Goal: Find contact information: Find contact information

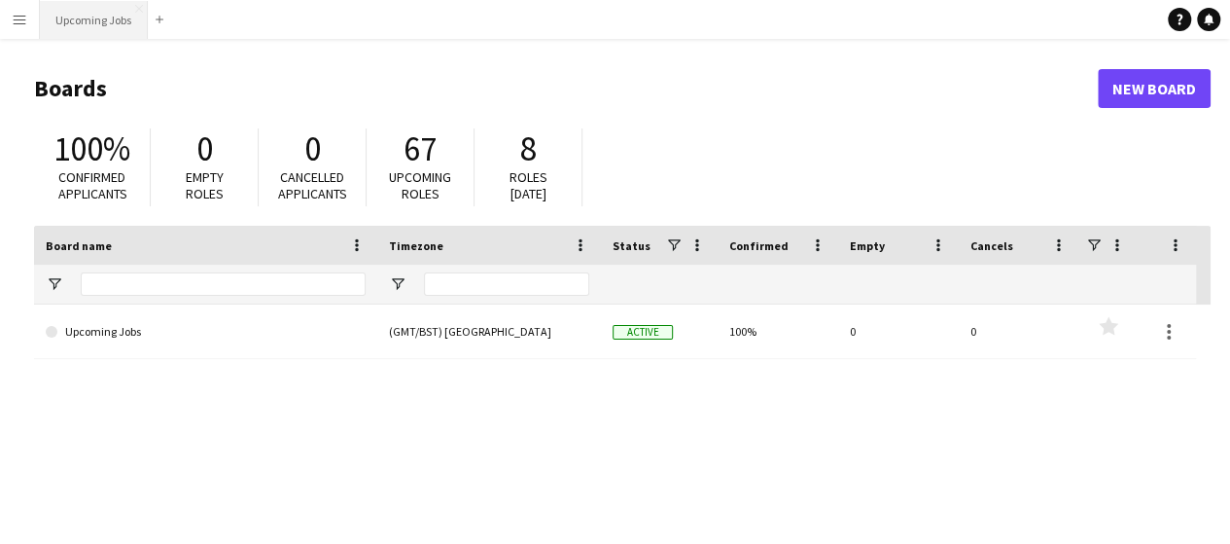
click at [91, 24] on button "Upcoming Jobs Close" at bounding box center [94, 20] width 108 height 38
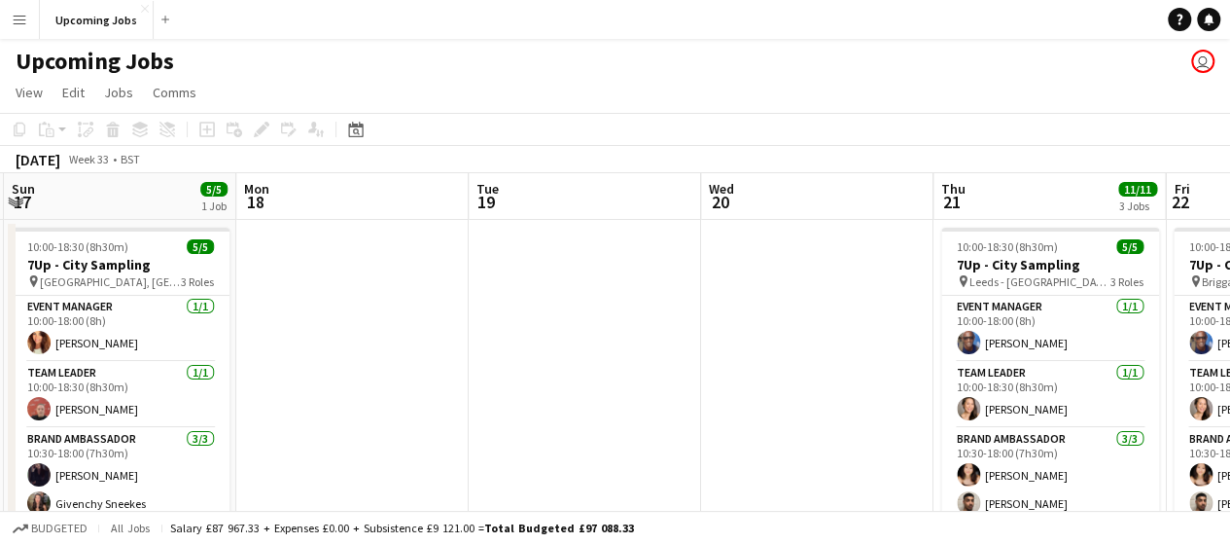
drag, startPoint x: 989, startPoint y: 296, endPoint x: 312, endPoint y: 314, distance: 677.3
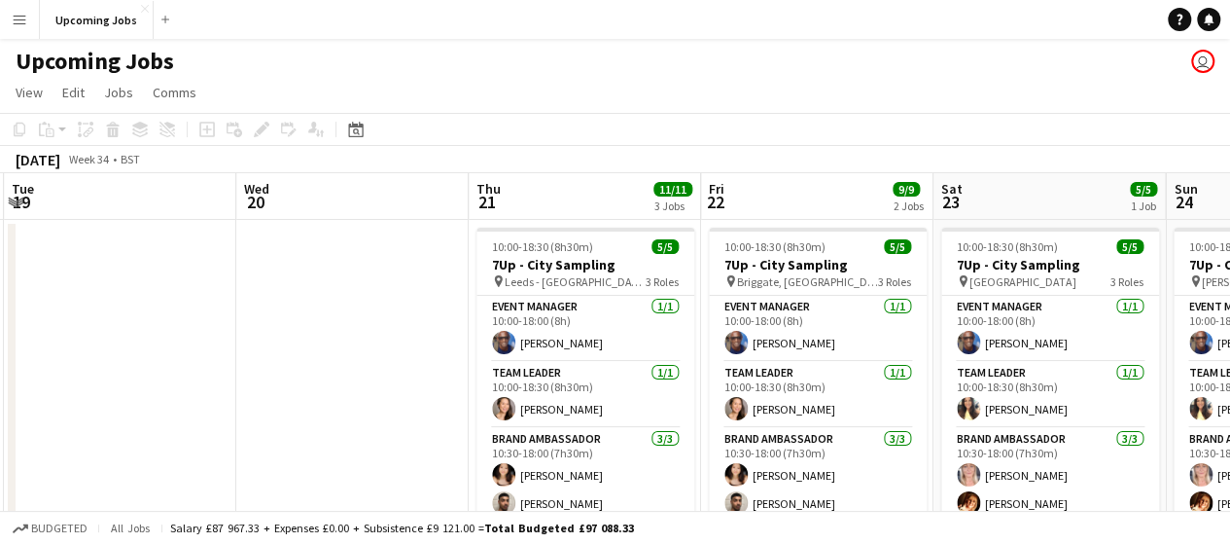
drag, startPoint x: 811, startPoint y: 330, endPoint x: 348, endPoint y: 314, distance: 463.3
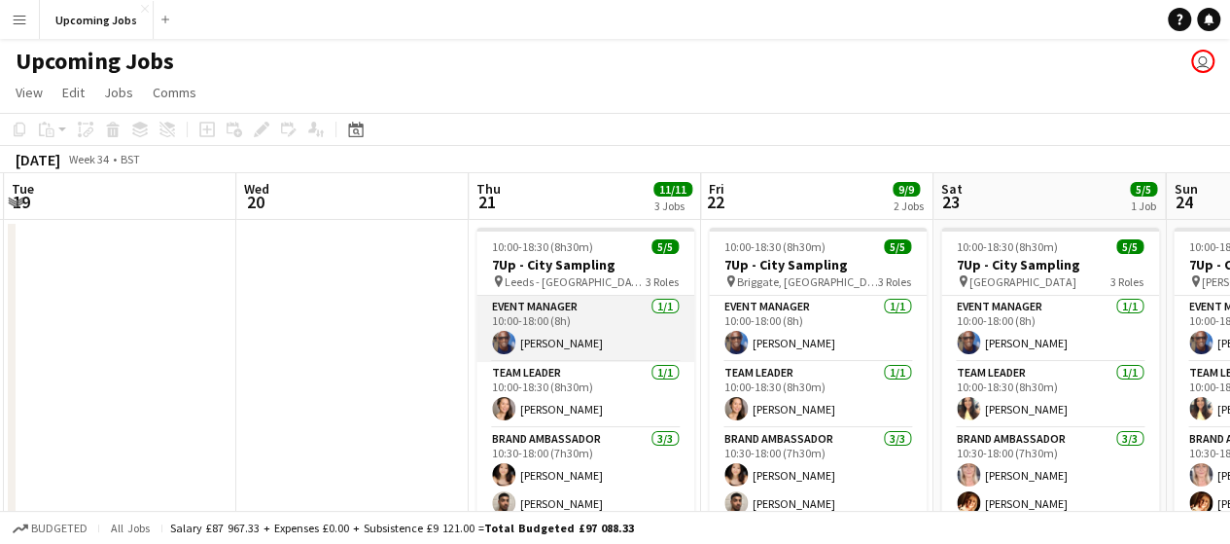
click at [588, 345] on app-card-role "Event Manager [DATE] 10:00-18:00 (8h) [PERSON_NAME]" at bounding box center [586, 329] width 218 height 66
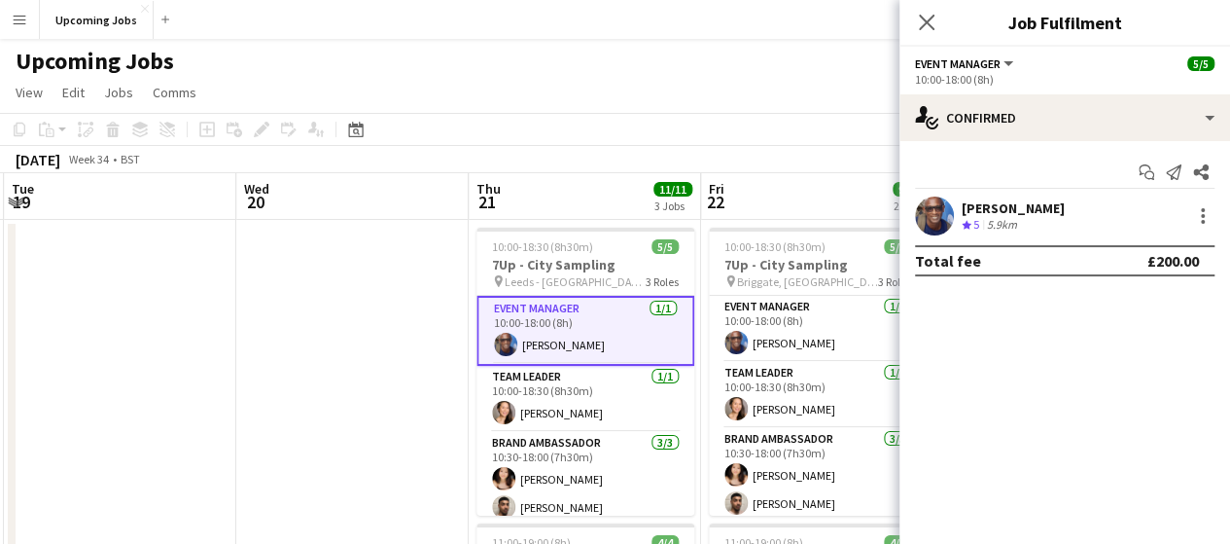
drag, startPoint x: 942, startPoint y: 221, endPoint x: 905, endPoint y: 197, distance: 43.7
click at [942, 219] on app-user-avatar at bounding box center [934, 215] width 39 height 39
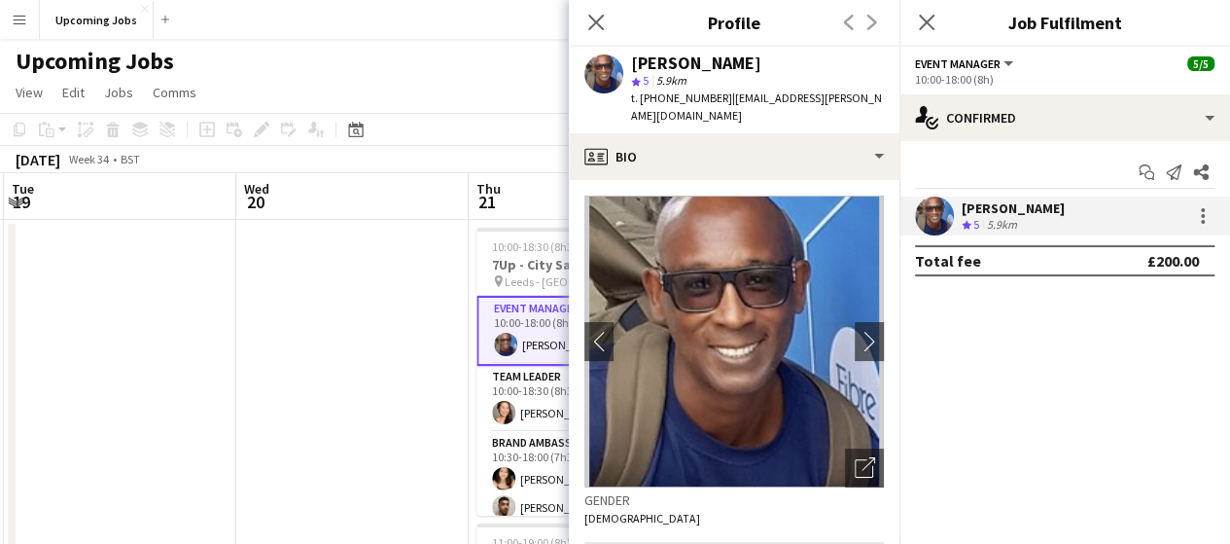
drag, startPoint x: 718, startPoint y: 95, endPoint x: 659, endPoint y: 97, distance: 59.4
click at [659, 97] on div "t. [PHONE_NUMBER] | [EMAIL_ADDRESS][PERSON_NAME][DOMAIN_NAME]" at bounding box center [757, 106] width 253 height 35
copy span "7720385466"
click at [776, 65] on div "[PERSON_NAME]" at bounding box center [757, 63] width 253 height 18
drag, startPoint x: 840, startPoint y: 98, endPoint x: 724, endPoint y: 104, distance: 116.9
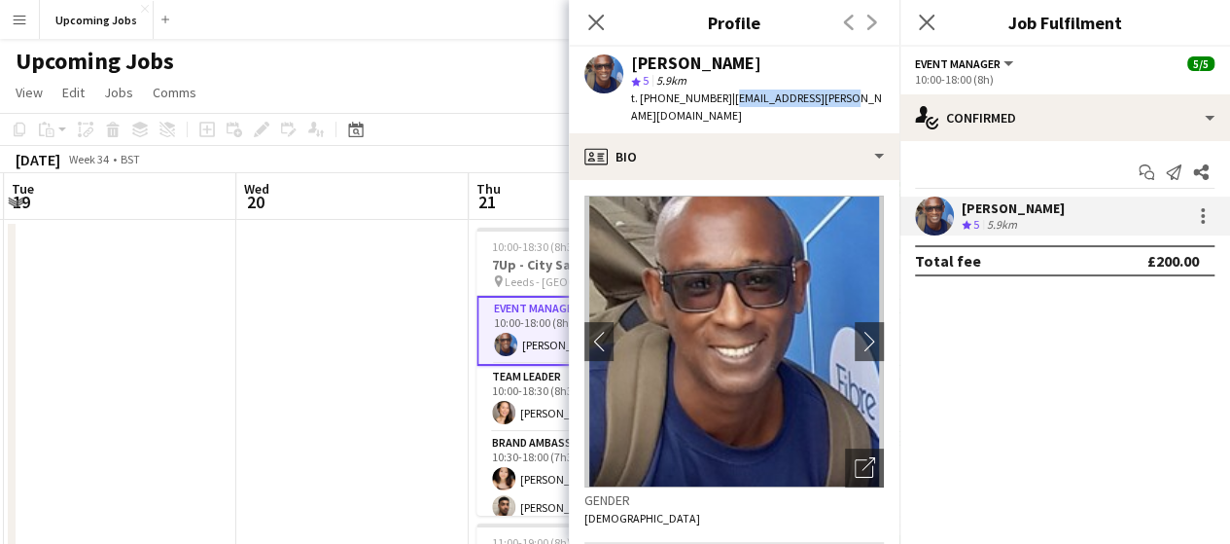
click at [724, 104] on div "[PERSON_NAME] star 5 5.9km t. [PHONE_NUMBER] | [EMAIL_ADDRESS][PERSON_NAME][DOM…" at bounding box center [734, 90] width 331 height 87
copy span "[EMAIL_ADDRESS][PERSON_NAME][DOMAIN_NAME]"
click at [593, 20] on icon at bounding box center [596, 22] width 18 height 18
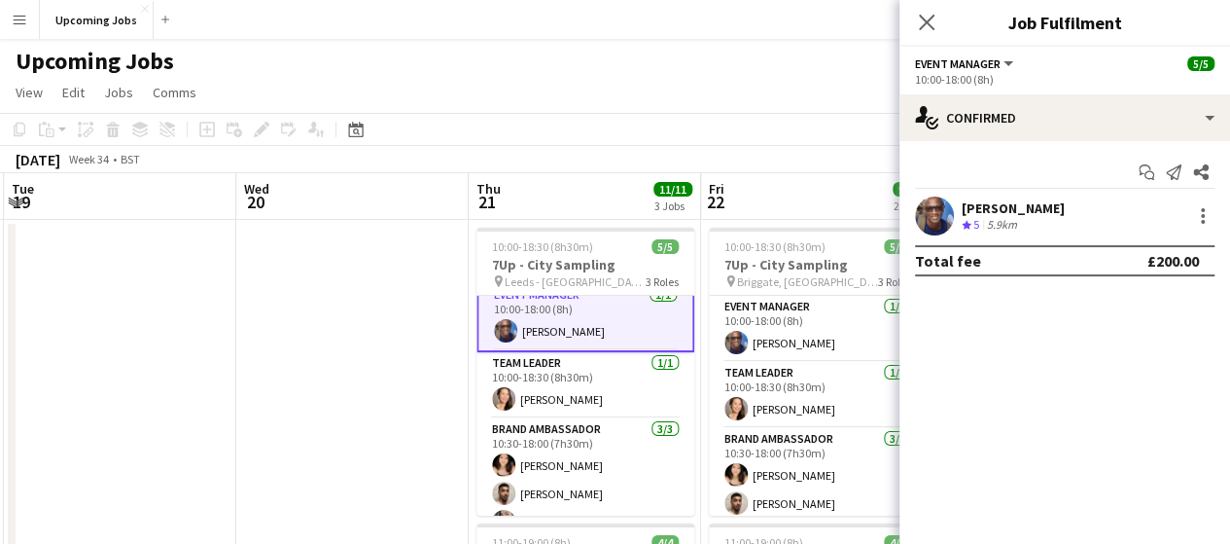
scroll to position [0, 0]
